Goal: Find specific page/section: Find specific page/section

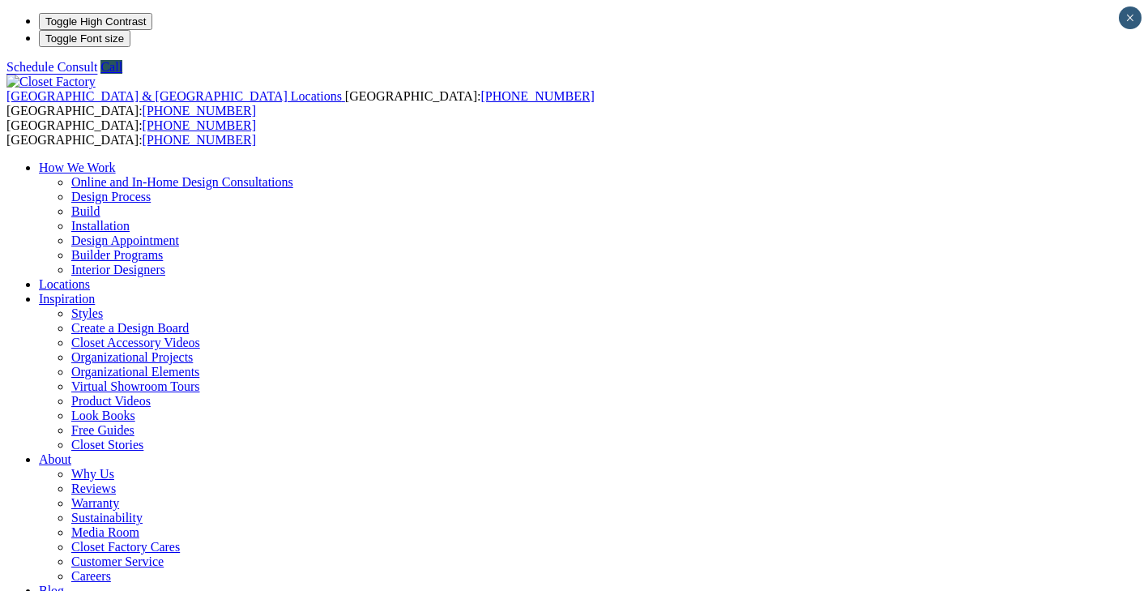
click at [90, 277] on link "Locations" at bounding box center [64, 284] width 51 height 14
type input "*****"
